Goal: Find specific page/section: Find specific page/section

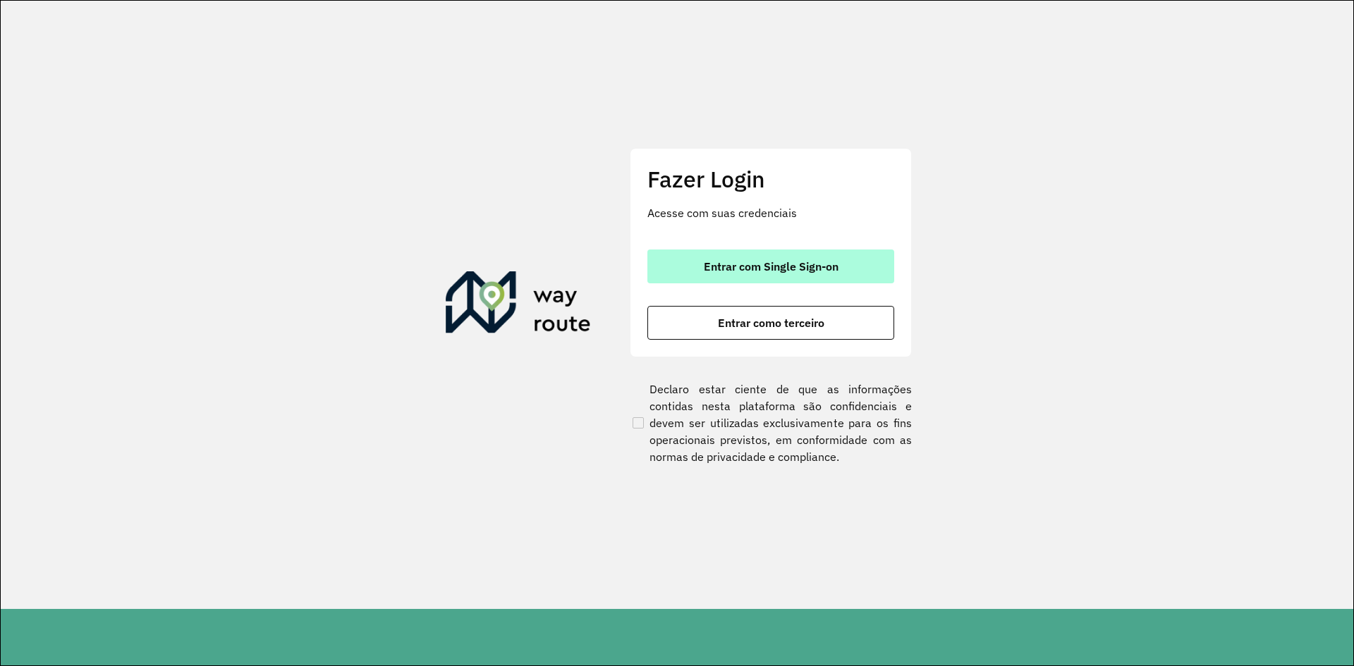
click at [747, 258] on button "Entrar com Single Sign-on" at bounding box center [770, 267] width 247 height 34
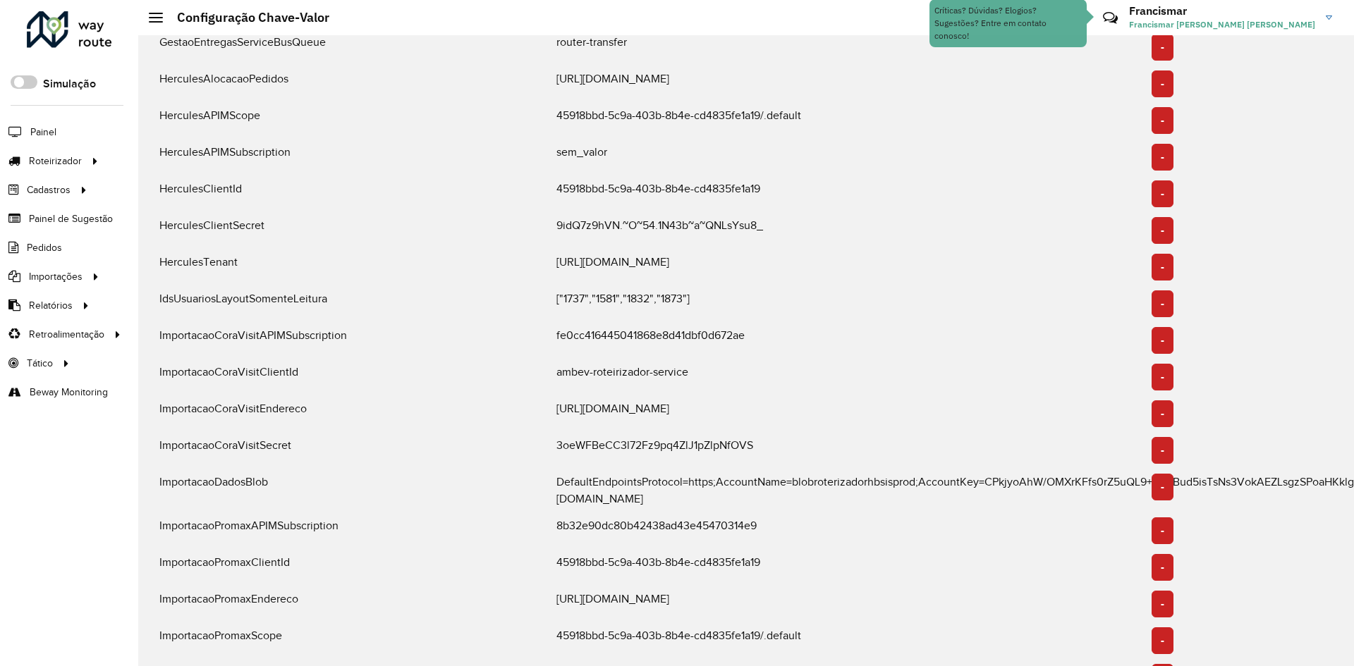
scroll to position [1269, 0]
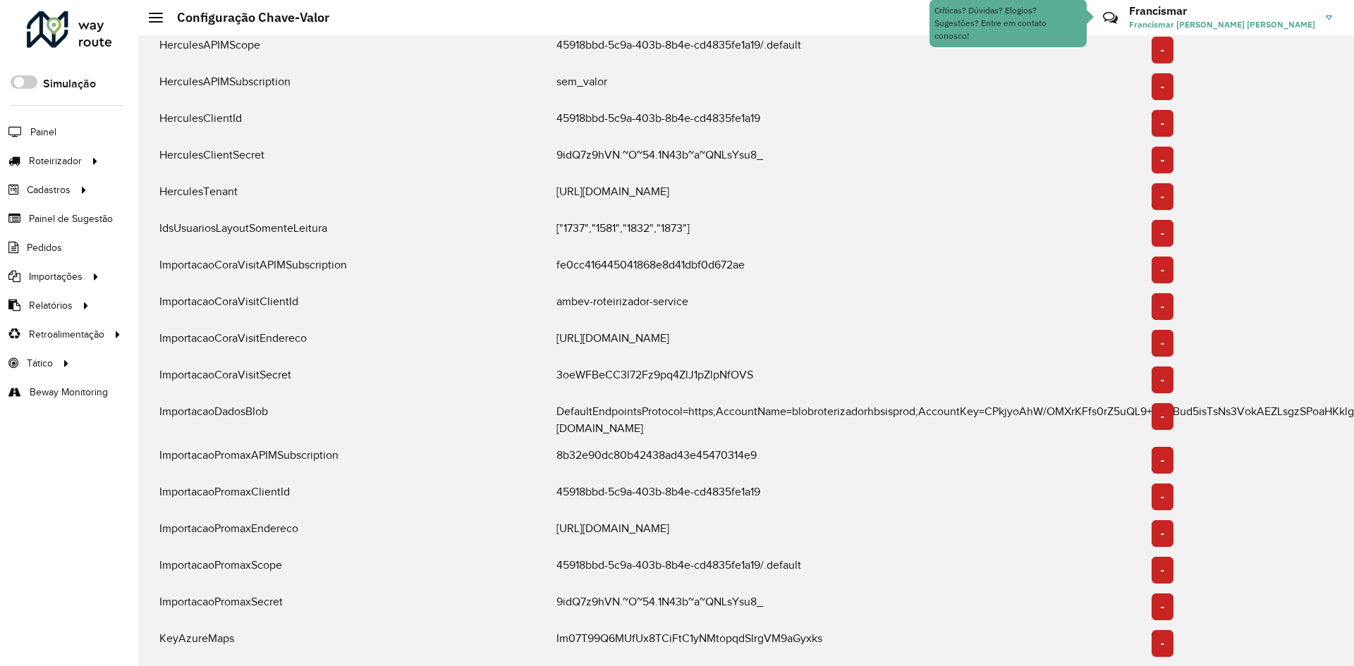
drag, startPoint x: 558, startPoint y: 332, endPoint x: 829, endPoint y: 330, distance: 271.4
click at [829, 330] on div "[URL][DOMAIN_NAME]" at bounding box center [845, 343] width 595 height 27
copy div "[URL][DOMAIN_NAME]"
